Goal: Use online tool/utility: Utilize a website feature to perform a specific function

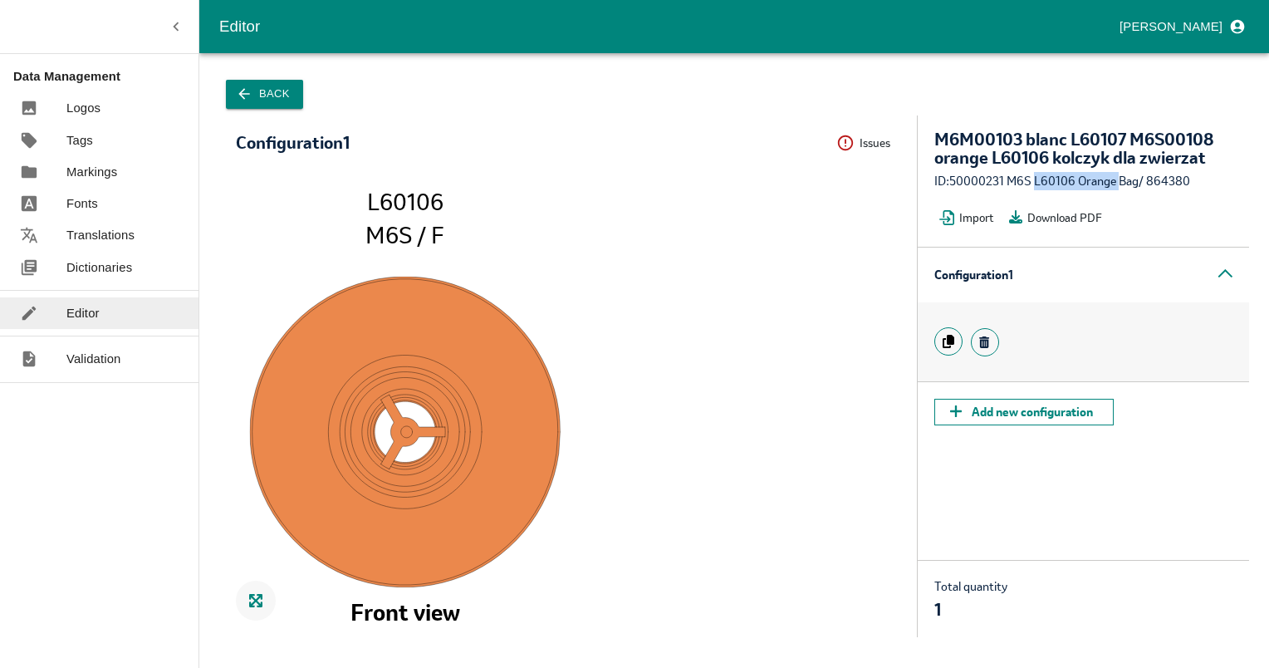
click at [251, 95] on icon "button" at bounding box center [244, 94] width 17 height 17
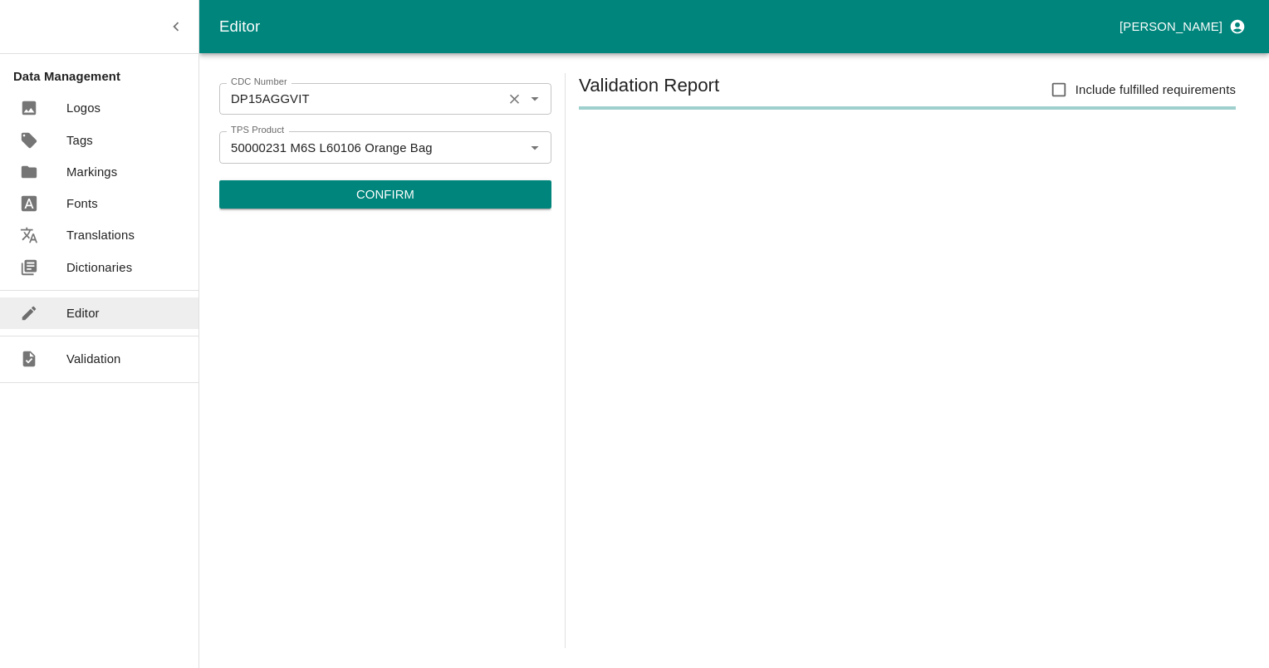
click at [511, 100] on icon "Clear" at bounding box center [514, 99] width 9 height 9
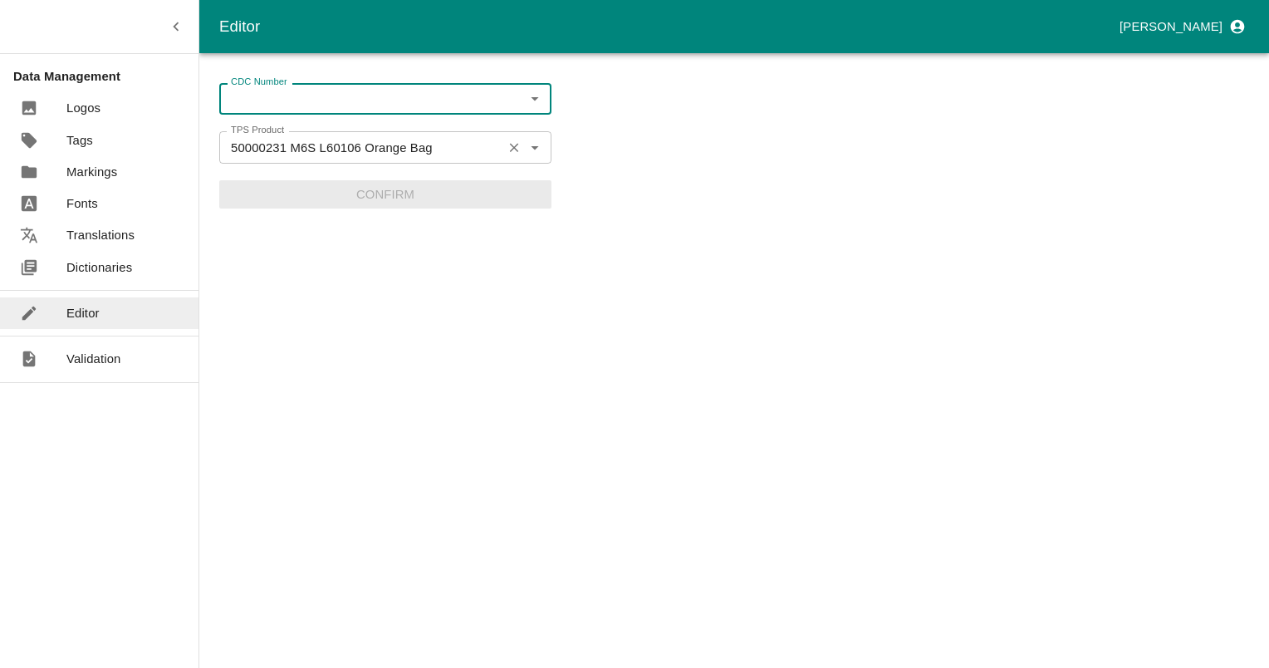
click at [513, 153] on icon "Clear" at bounding box center [514, 147] width 16 height 16
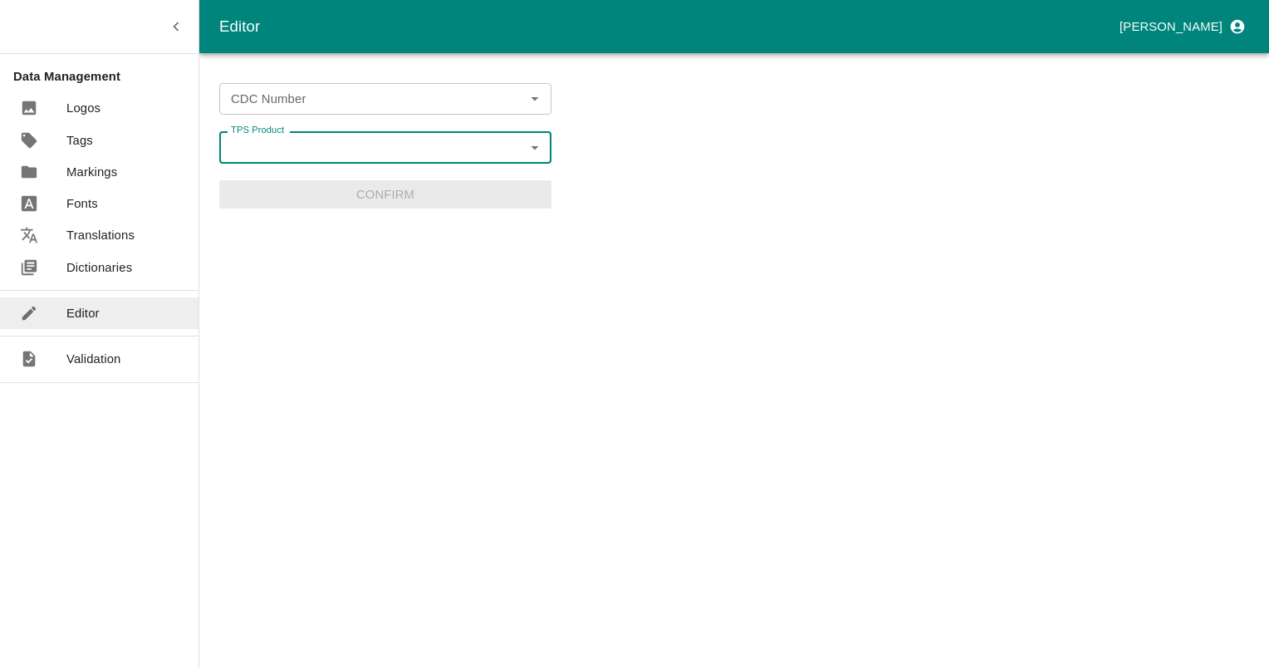
click at [405, 96] on input "CDC Number" at bounding box center [371, 99] width 295 height 22
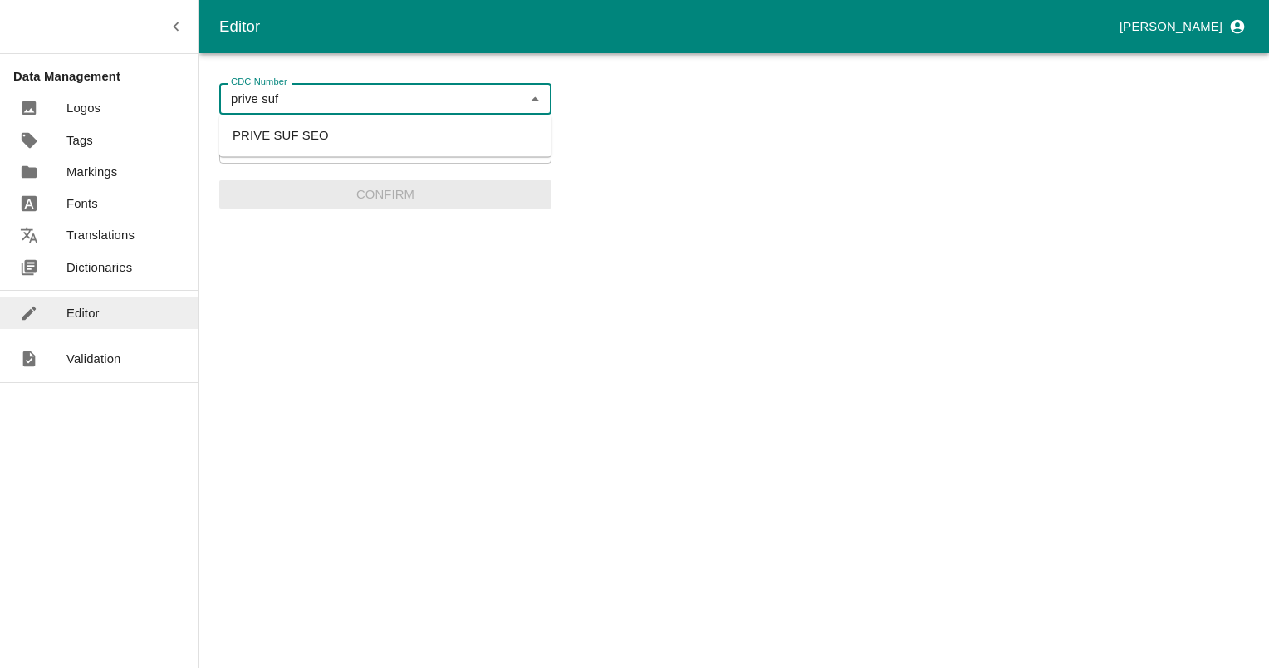
click at [311, 138] on li "PRIVE SUF SEO" at bounding box center [385, 135] width 332 height 28
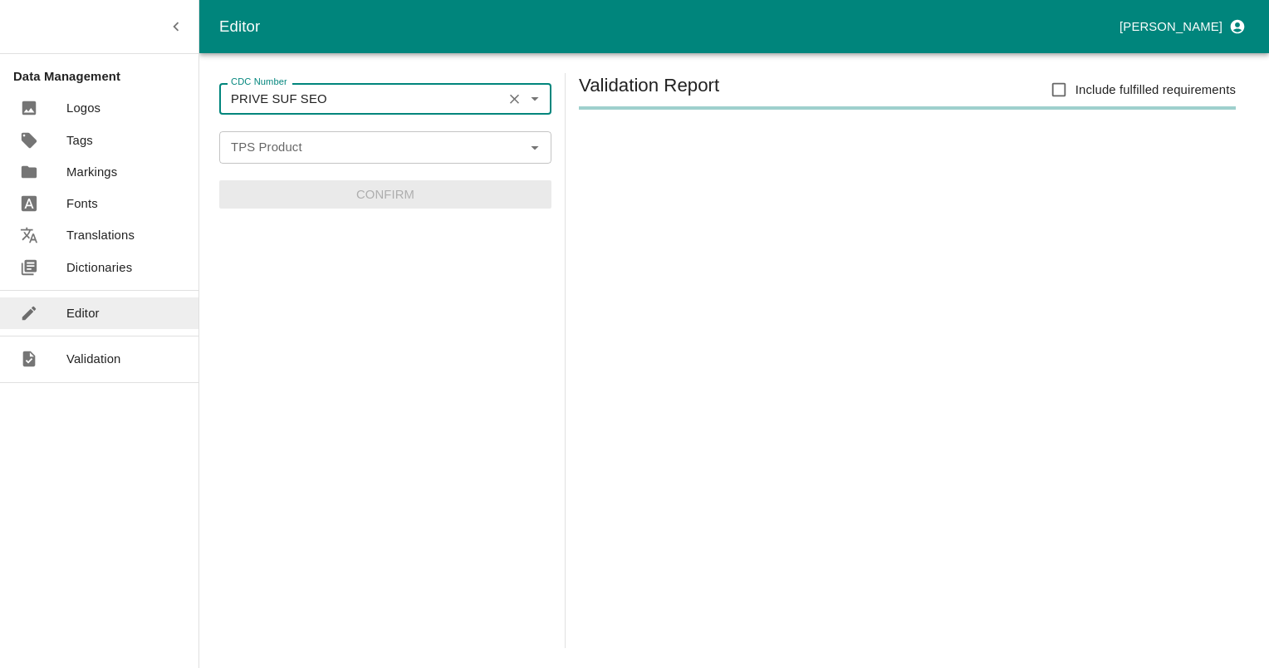
type input "PRIVE SUF SEO"
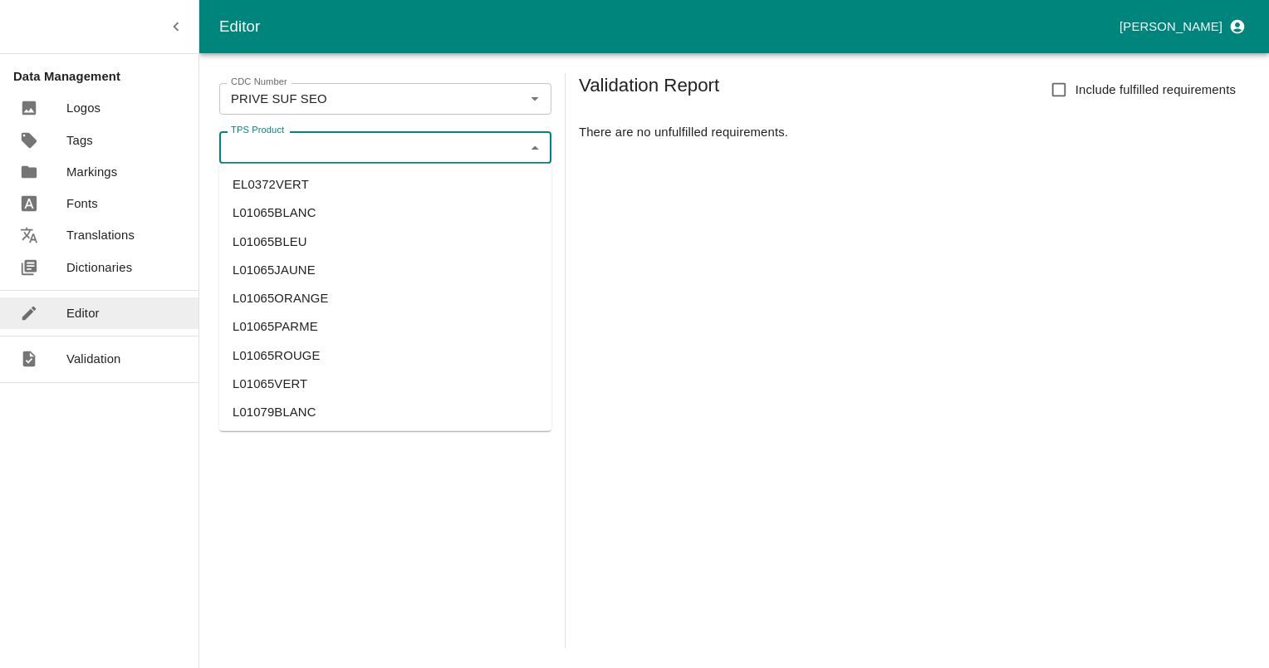
click at [313, 142] on input "TPS Product" at bounding box center [371, 147] width 295 height 22
paste input "L31862BLANC"
type input "L31862BLANC"
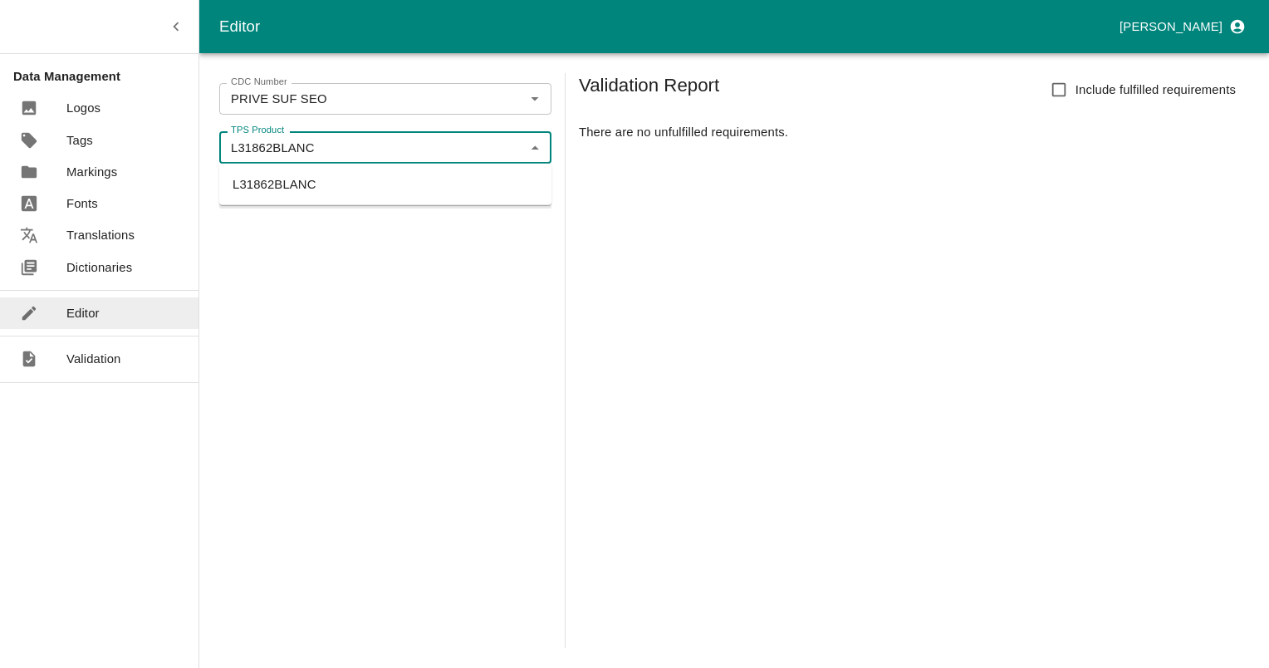
click at [315, 199] on ul "L31862BLANC" at bounding box center [385, 185] width 332 height 42
click at [296, 187] on li "L31862BLANC" at bounding box center [385, 184] width 332 height 28
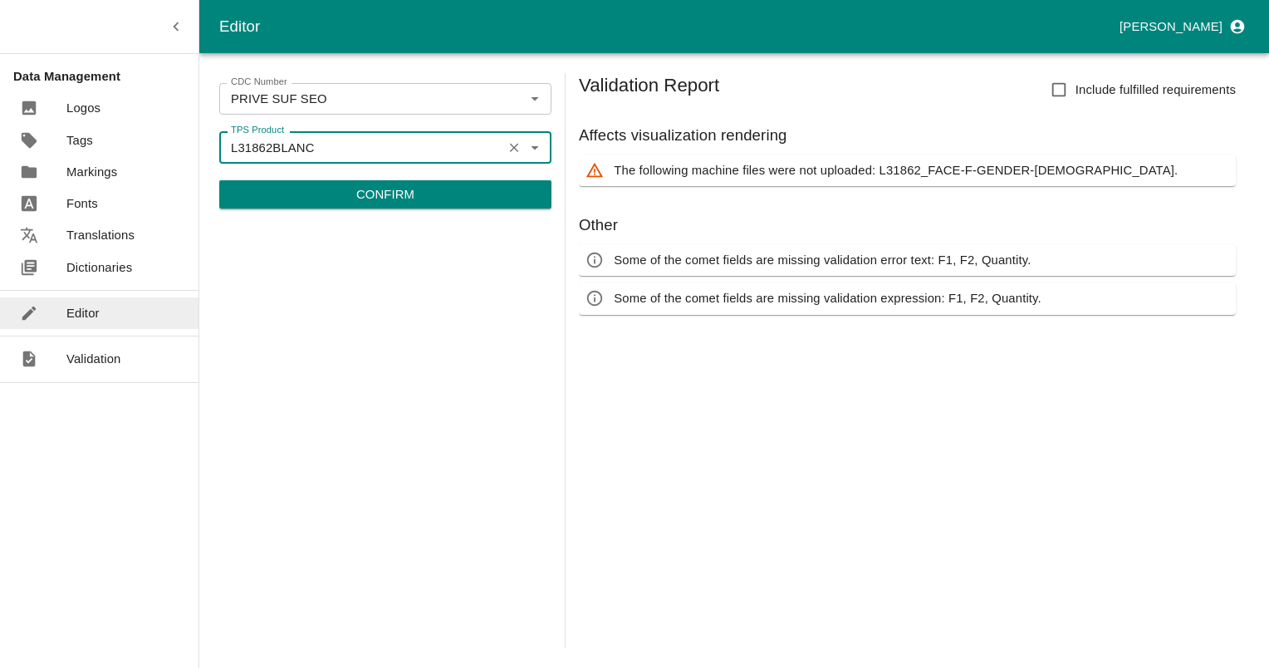
click at [363, 193] on p "Confirm" at bounding box center [385, 194] width 58 height 18
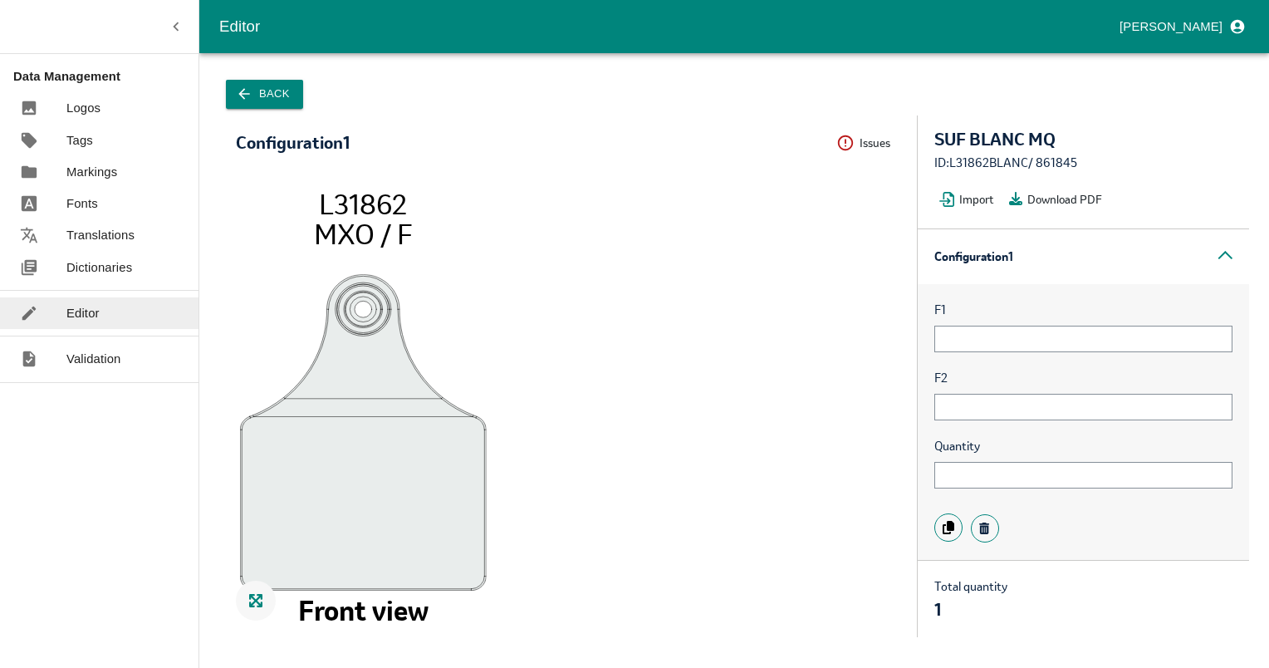
click at [1059, 157] on div "ID: L31862BLANC / 861845" at bounding box center [1083, 163] width 298 height 18
copy div "861845"
click at [258, 96] on button "Back" at bounding box center [264, 94] width 77 height 29
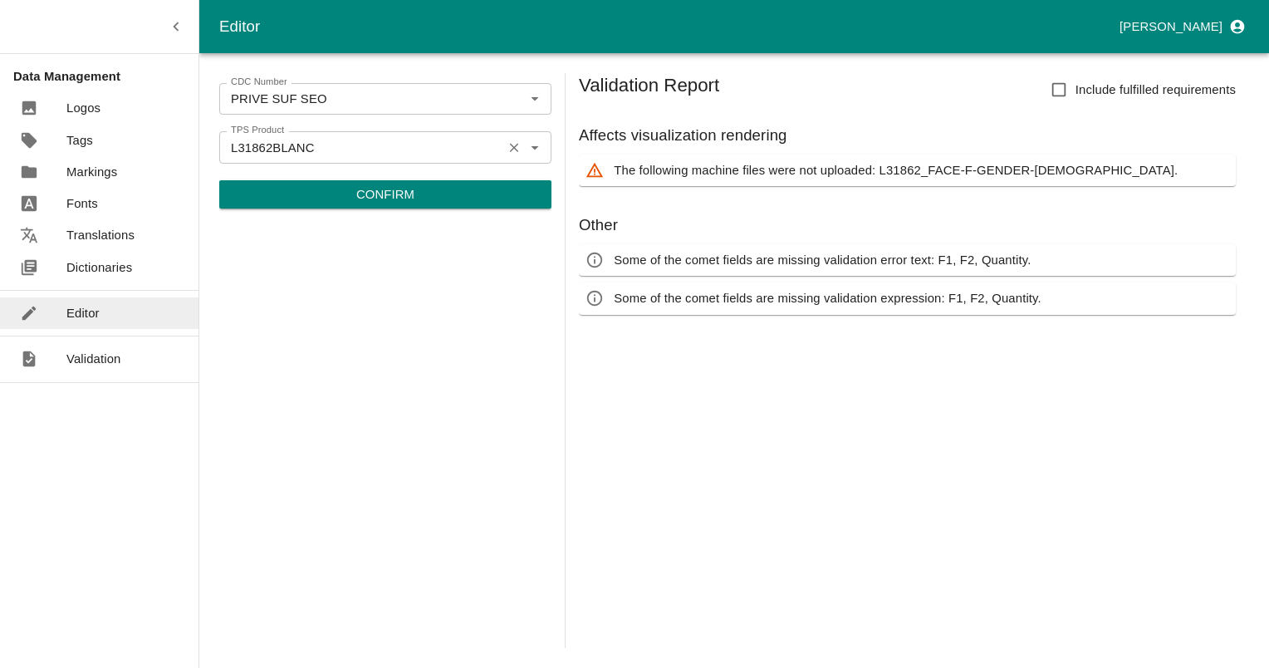
click at [515, 149] on icon "Clear" at bounding box center [514, 147] width 16 height 16
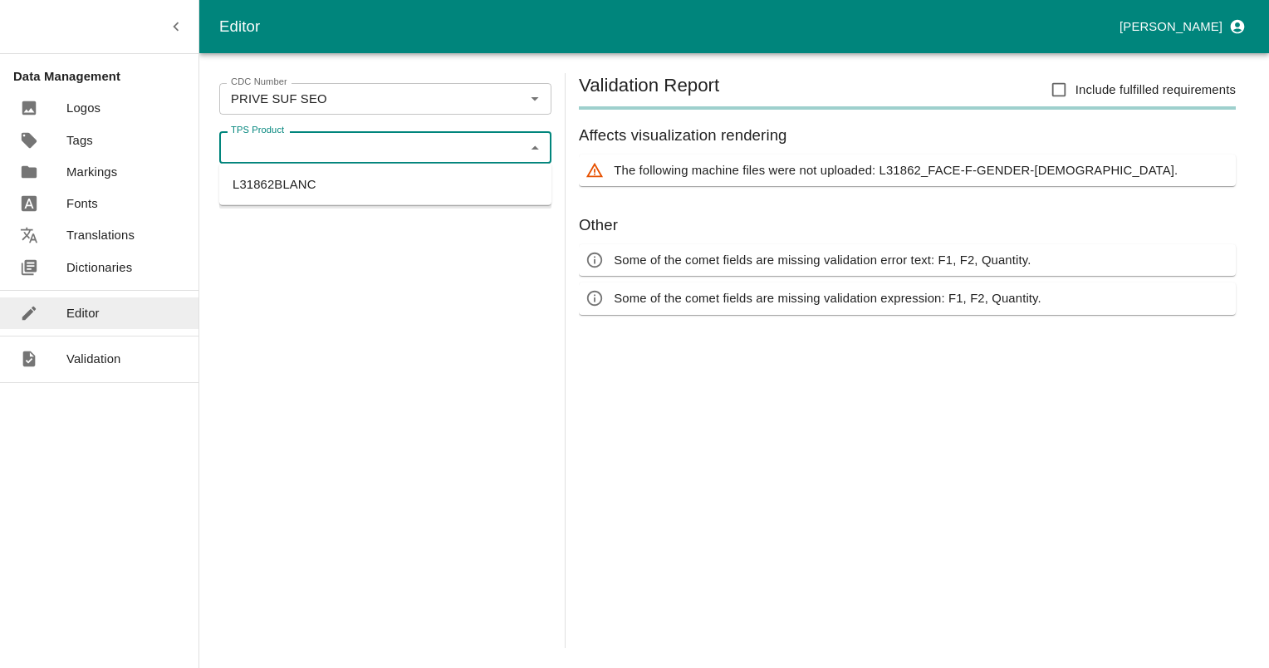
click at [437, 147] on input "TPS Product" at bounding box center [371, 147] width 295 height 22
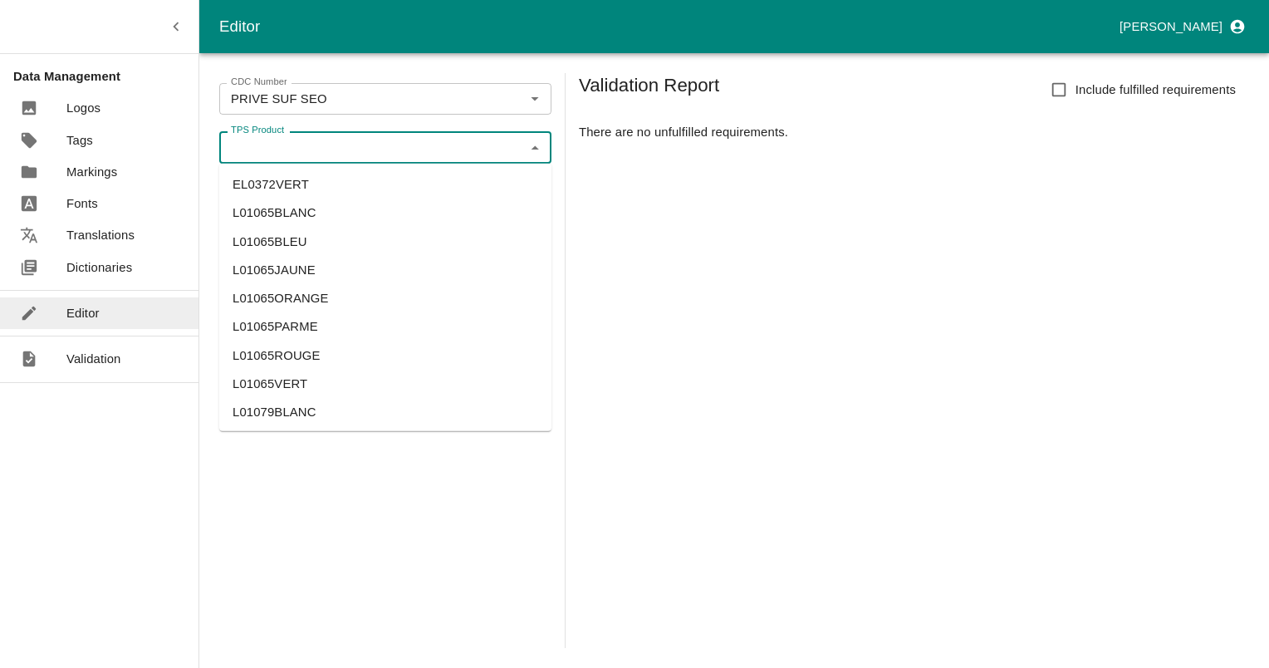
paste input "MXOBLANC"
type input "MXOBLANC"
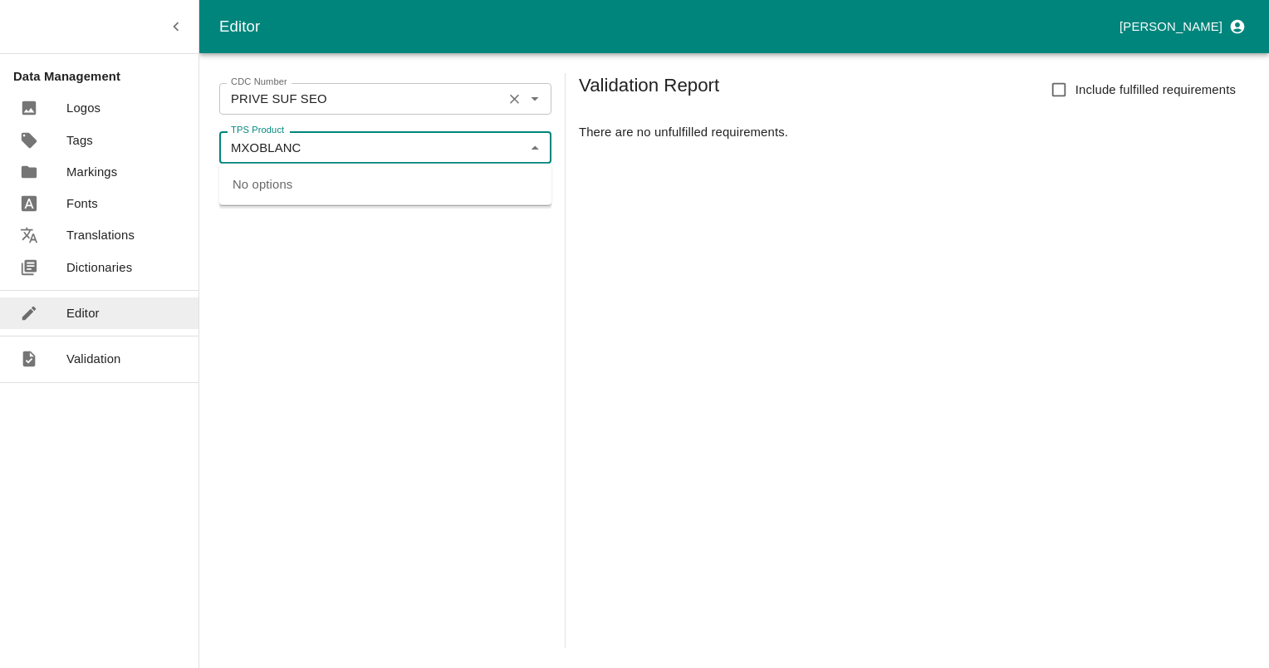
click at [512, 94] on icon "Clear" at bounding box center [514, 99] width 16 height 16
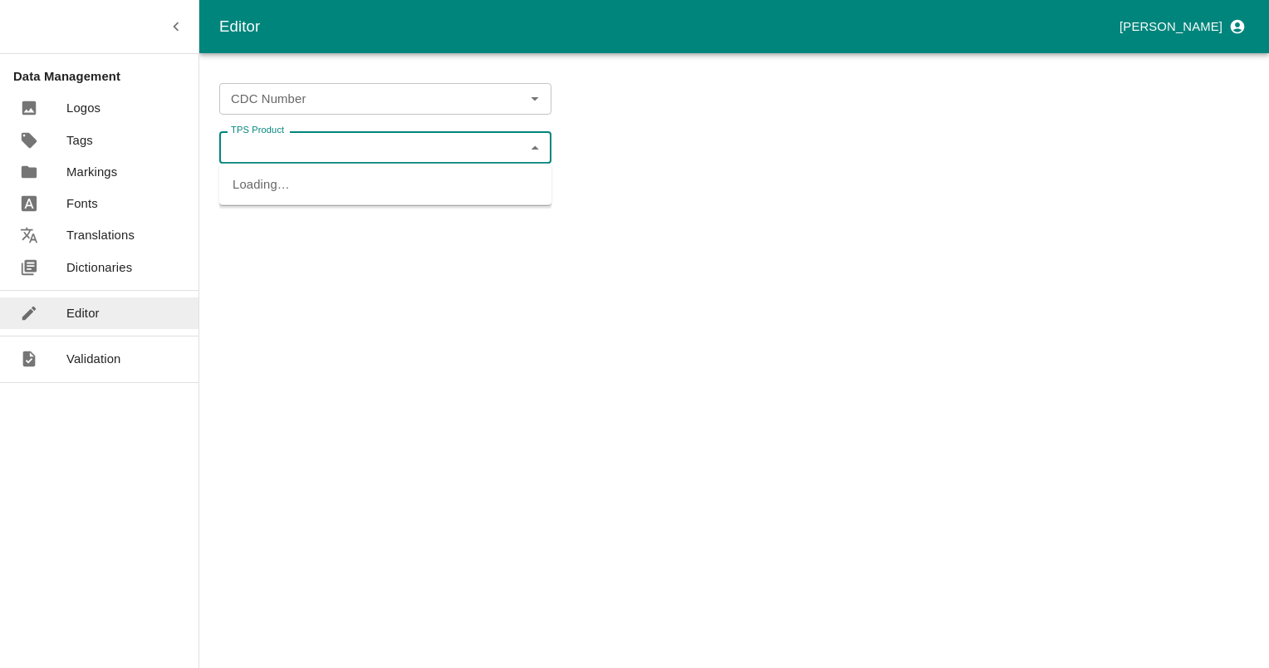
click at [376, 146] on input "TPS Product" at bounding box center [371, 147] width 295 height 22
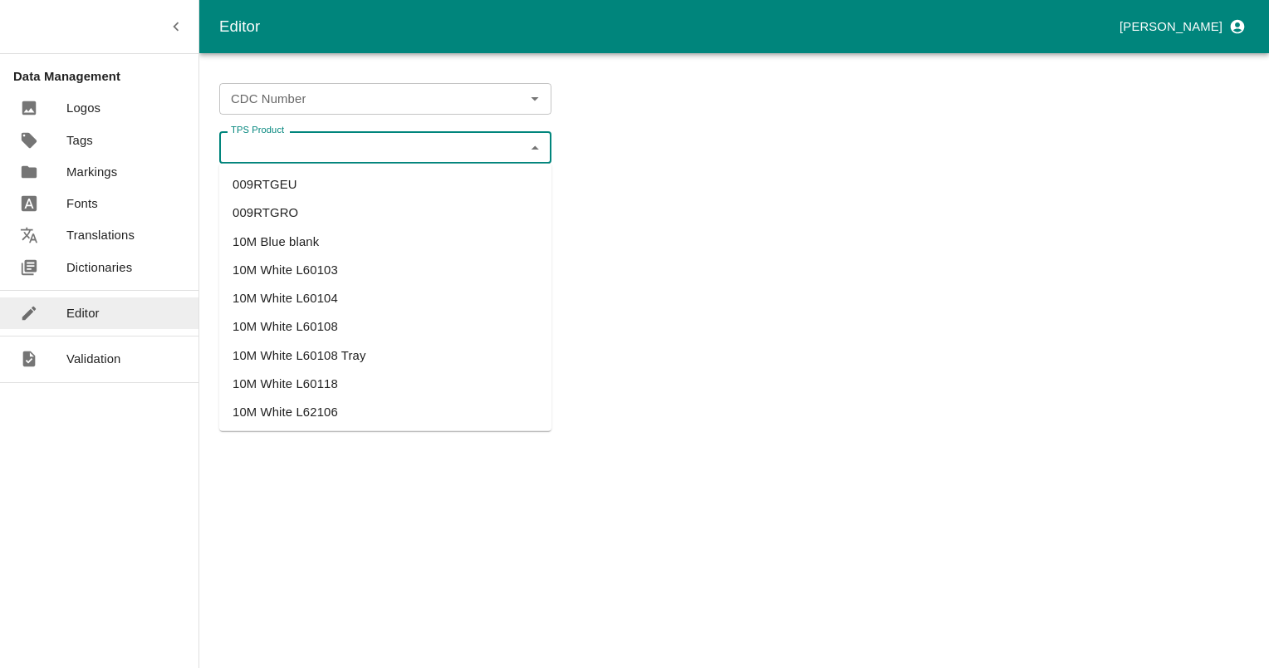
paste input "MXOBLANC"
type input "MXOBL"
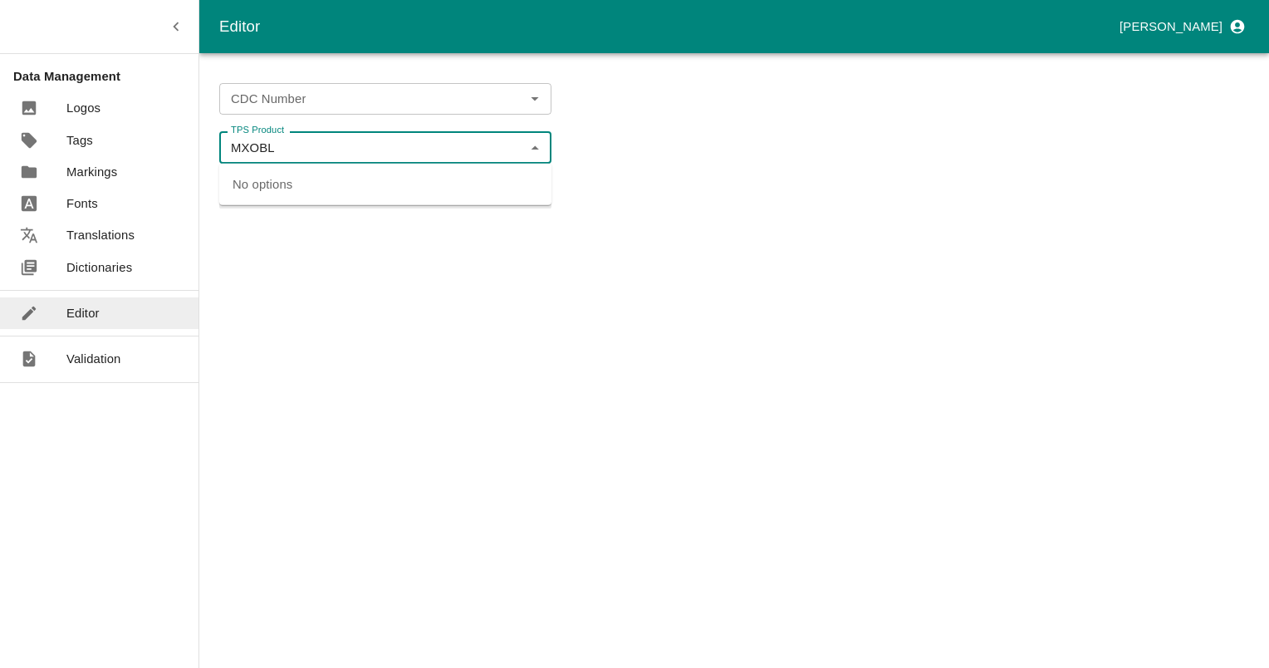
click at [239, 151] on input "MXOBL" at bounding box center [371, 147] width 295 height 22
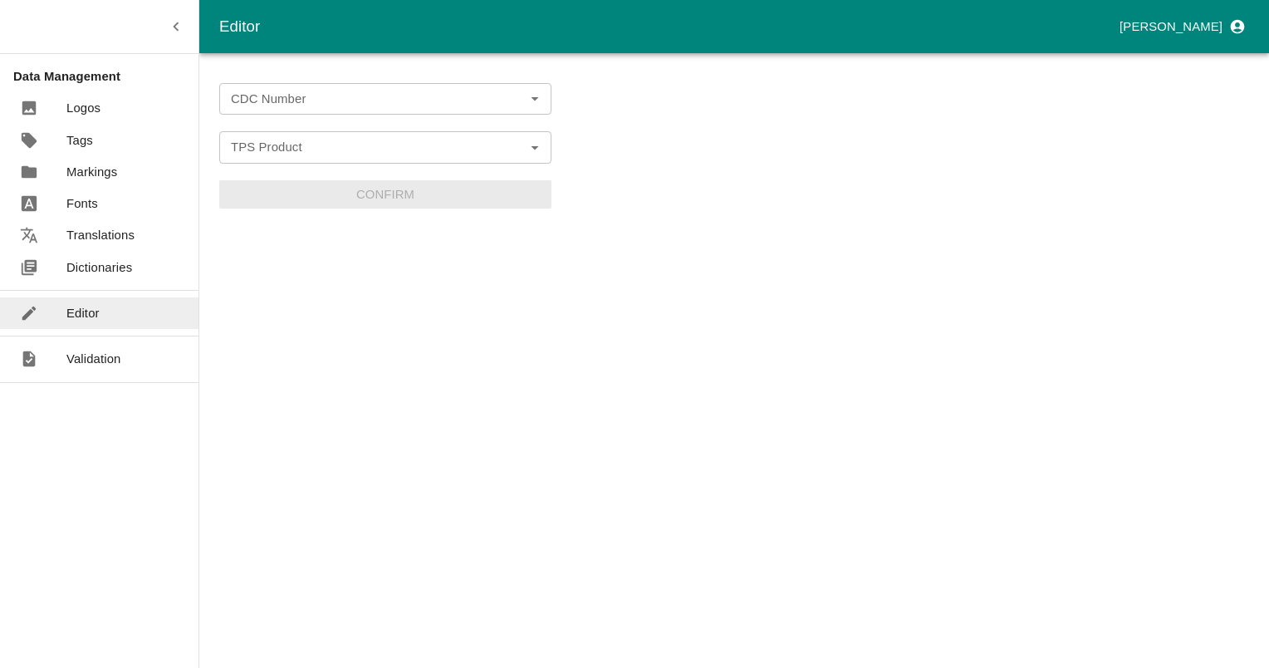
click at [289, 81] on div "CDC Number CDC Number TPS Product TPS Product Confirm" at bounding box center [385, 360] width 332 height 575
click at [282, 93] on input "CDC Number" at bounding box center [371, 99] width 295 height 22
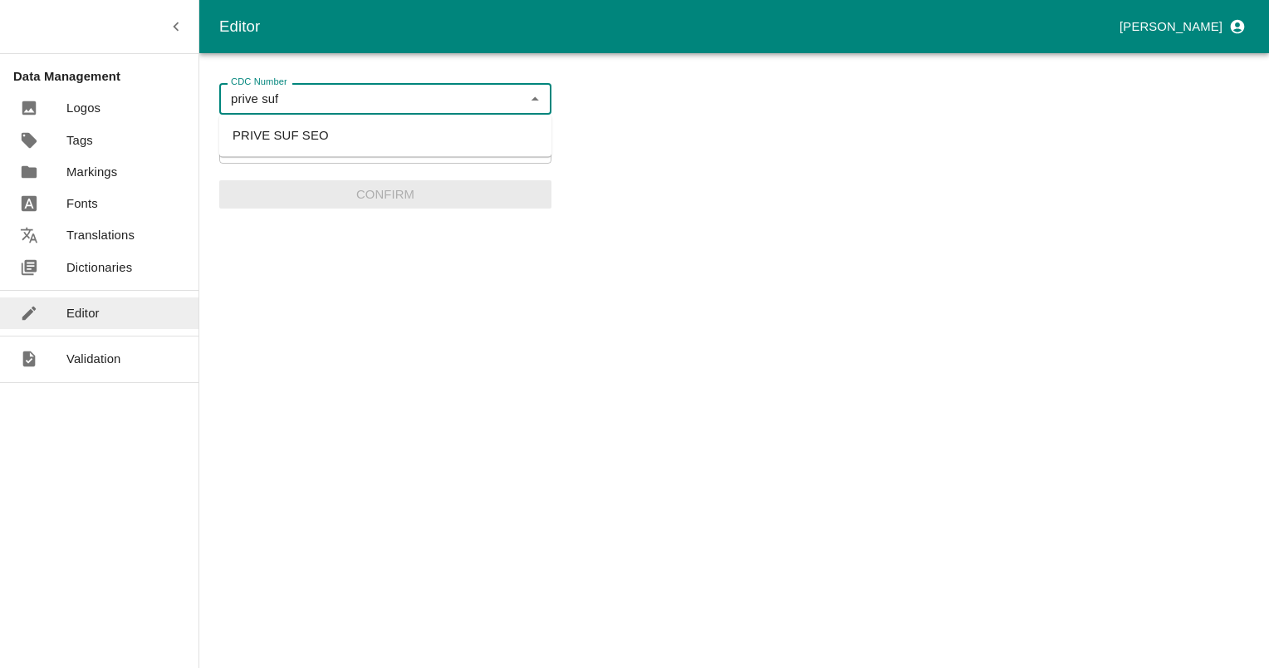
click at [297, 141] on li "PRIVE SUF SEO" at bounding box center [385, 135] width 332 height 28
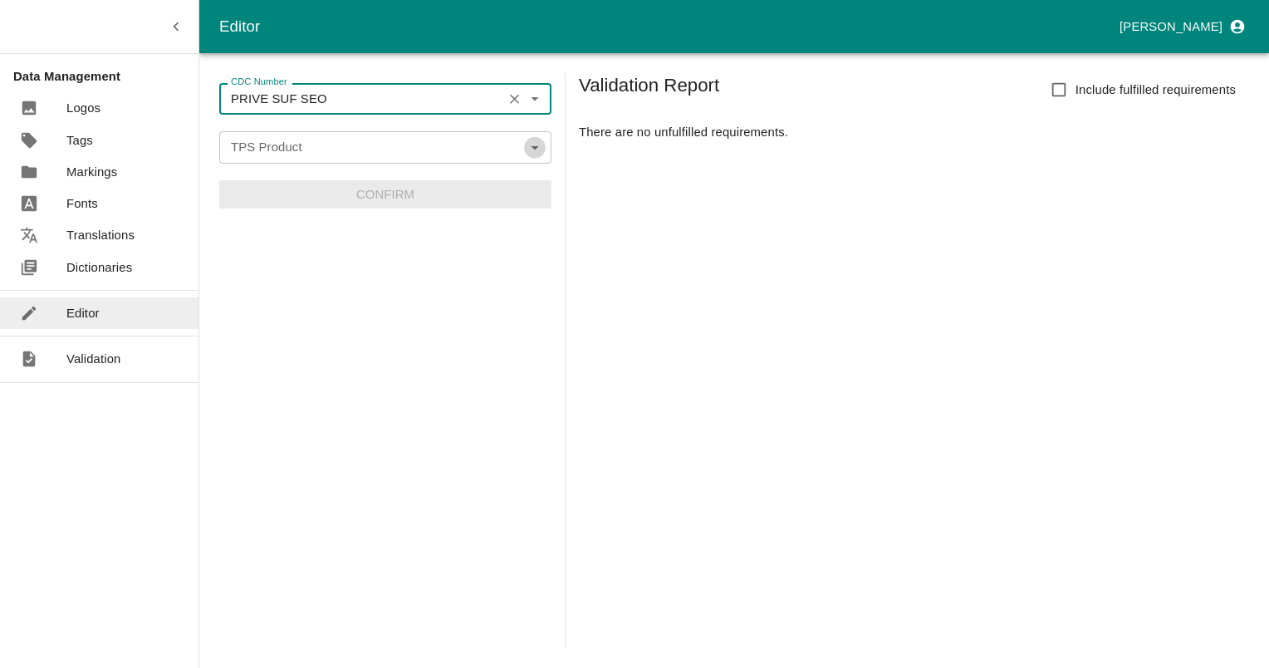
click at [536, 145] on icon "Open" at bounding box center [535, 147] width 18 height 18
type input "PRIVE SUF SEO"
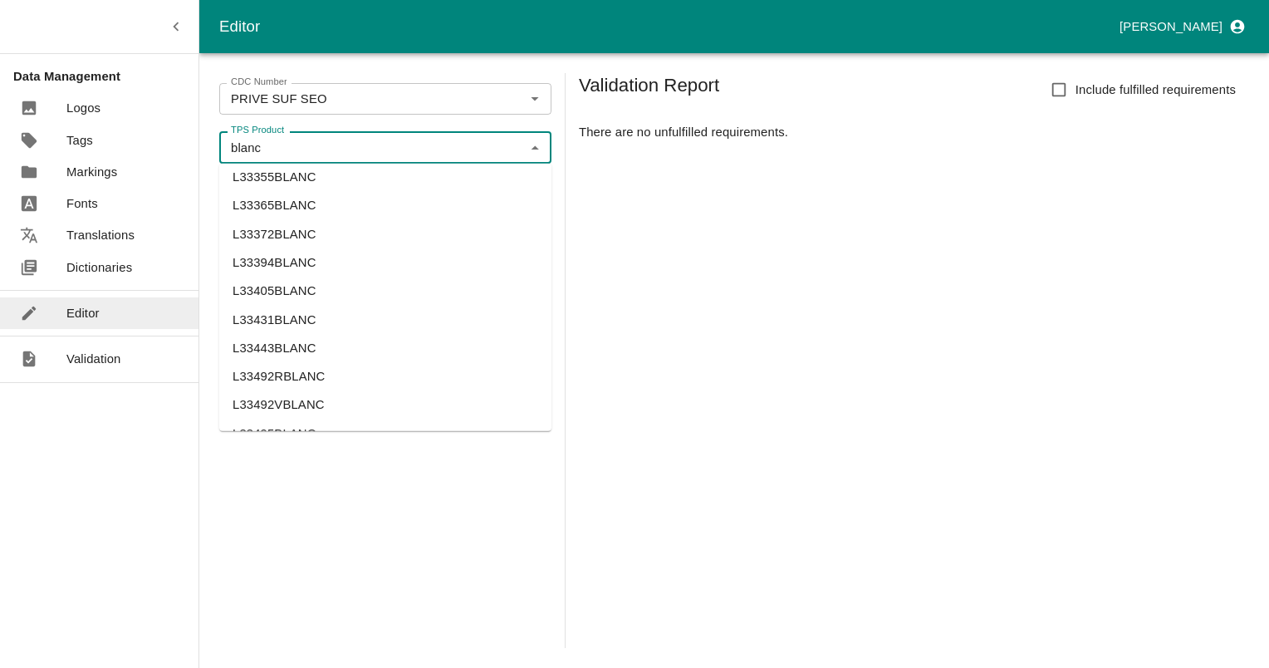
scroll to position [2252, 0]
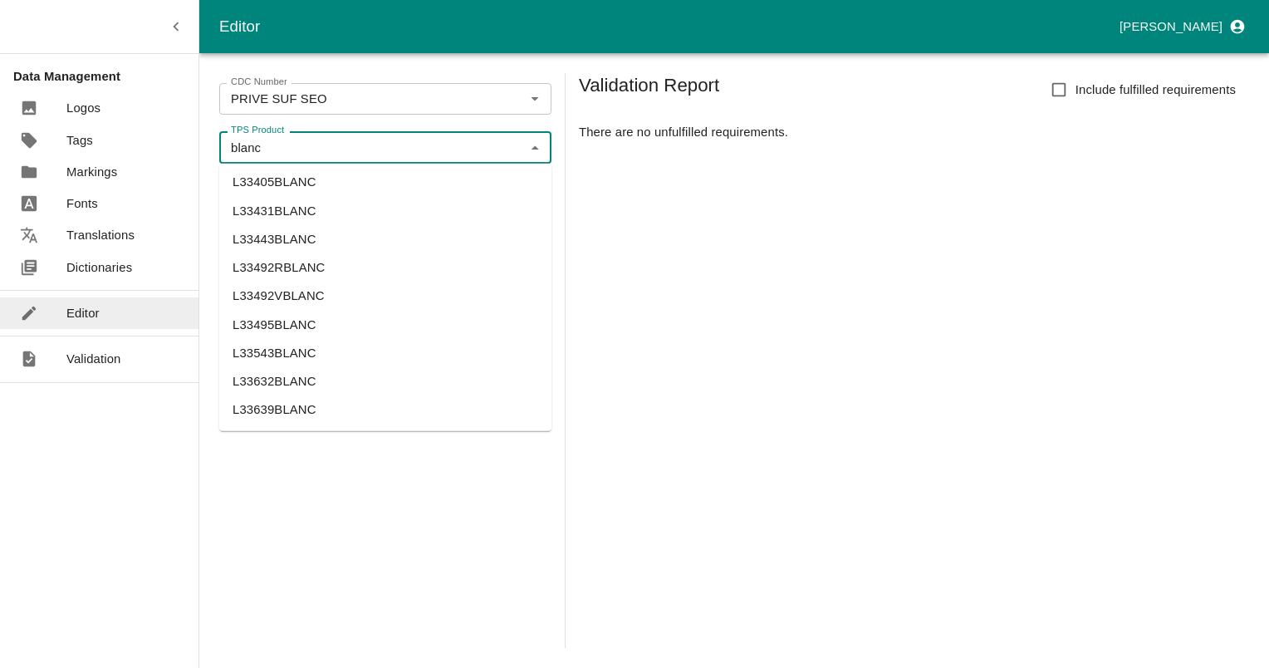
type input "blanc"
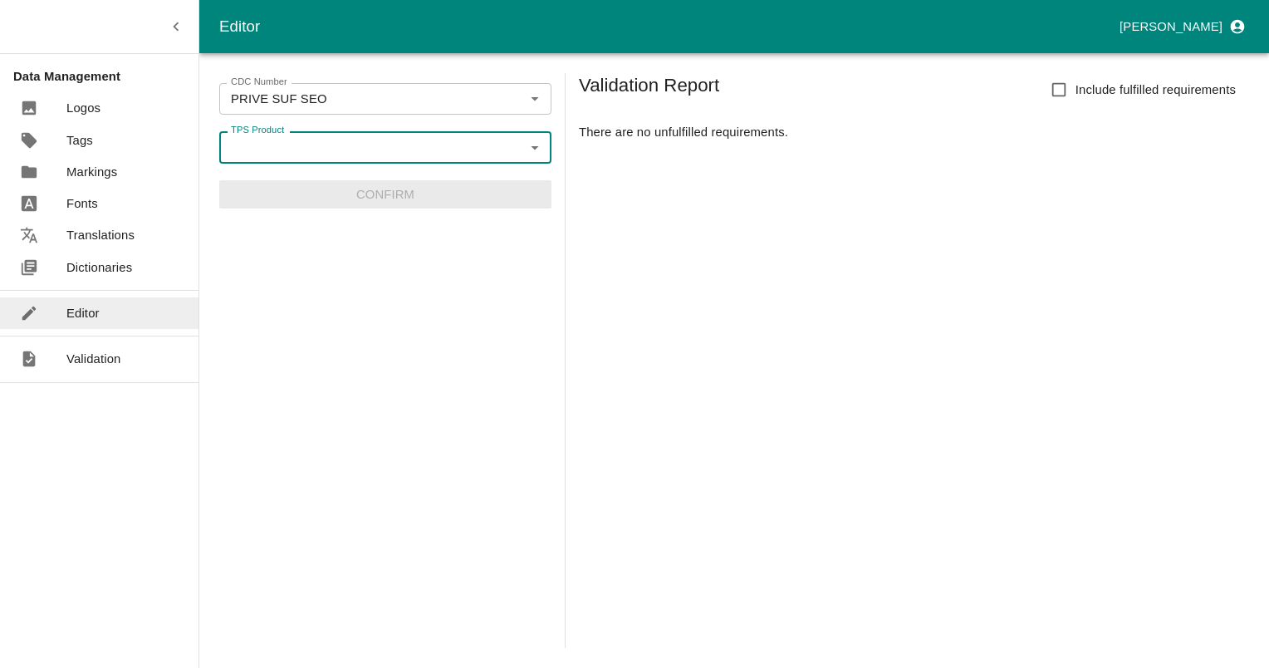
paste input "L31862BLANC"
type input "L31862BLANC"
click at [289, 183] on li "L31862BLANC" at bounding box center [385, 184] width 332 height 28
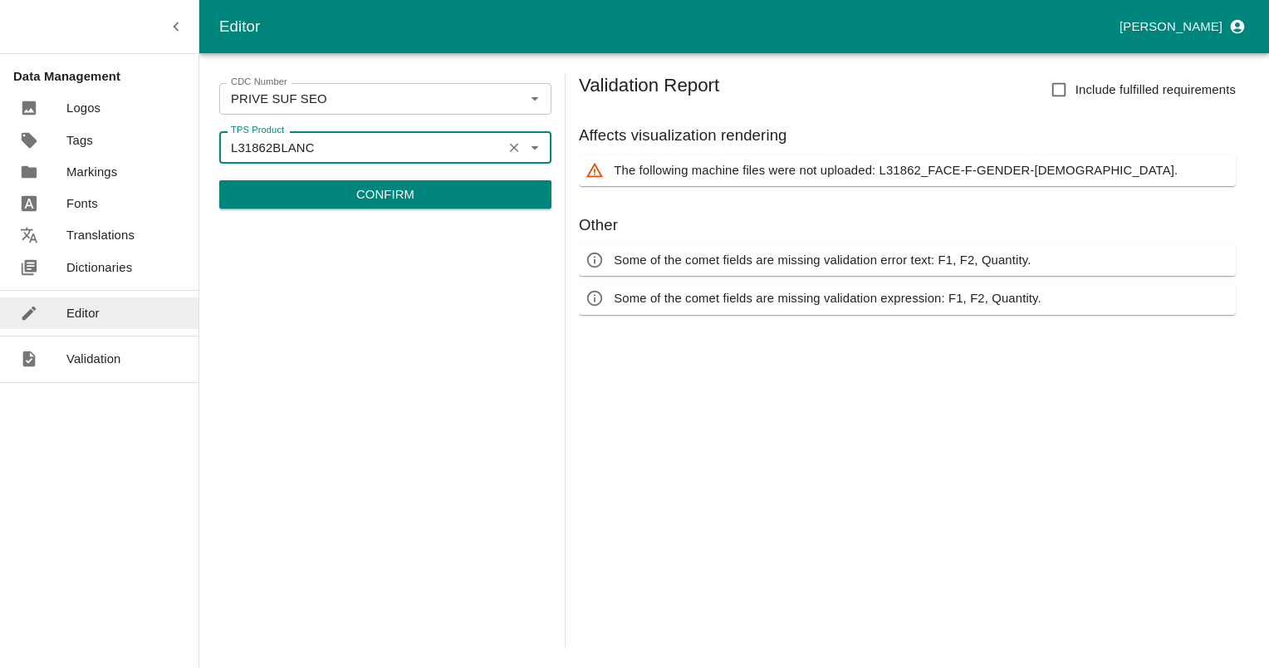
click at [404, 193] on p "Confirm" at bounding box center [385, 194] width 58 height 18
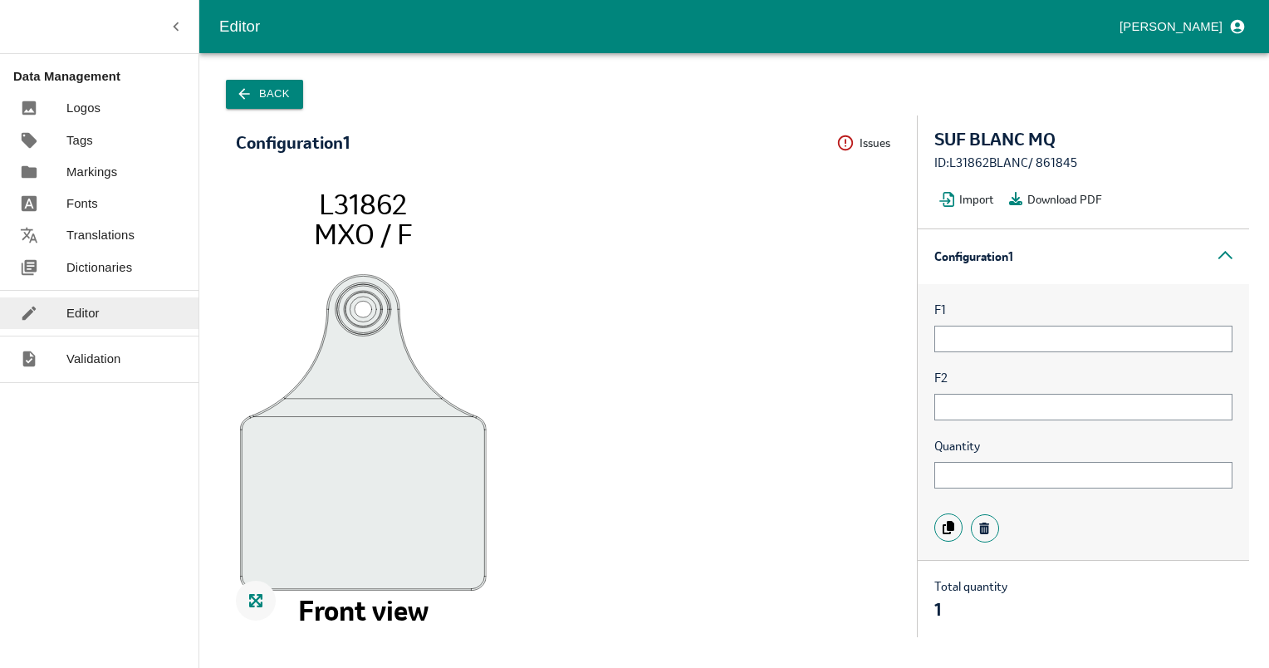
click at [1046, 142] on div "SUF BLANC MQ" at bounding box center [1083, 139] width 298 height 18
click at [1053, 164] on div "ID: L31862BLANC / 861845" at bounding box center [1083, 163] width 298 height 18
copy div "861845"
